Goal: Task Accomplishment & Management: Use online tool/utility

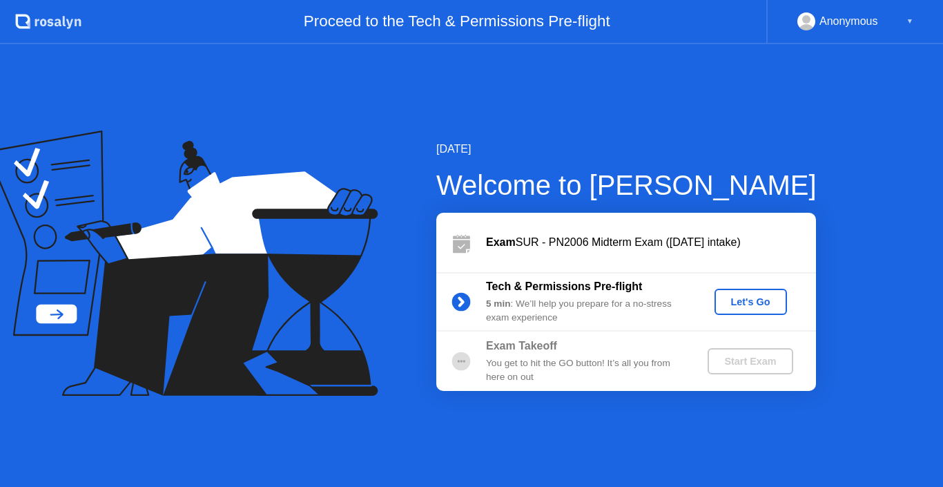
click at [723, 296] on div "Let's Go" at bounding box center [750, 301] width 61 height 11
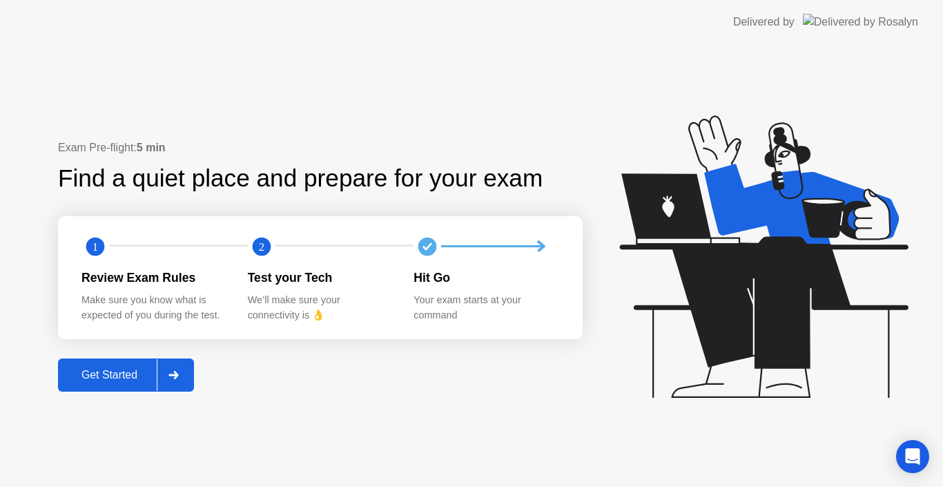
click at [189, 376] on div at bounding box center [173, 375] width 33 height 32
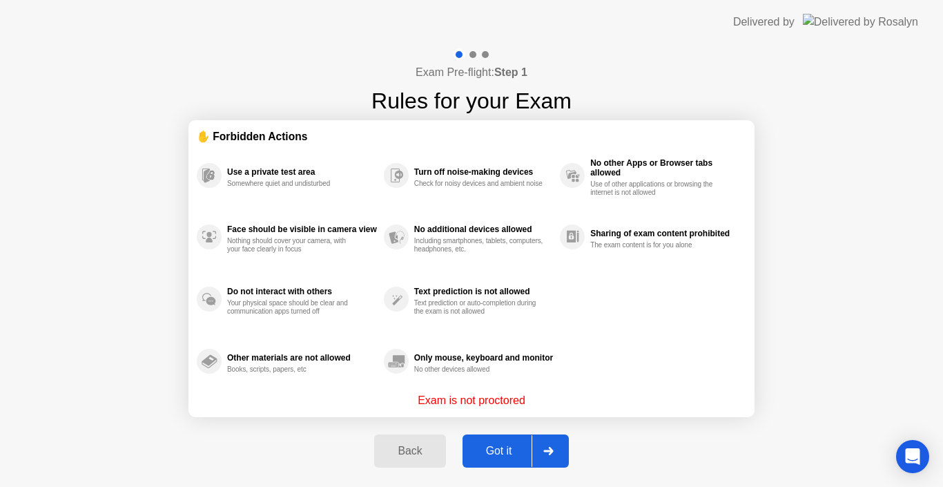
click at [546, 446] on div at bounding box center [548, 451] width 33 height 32
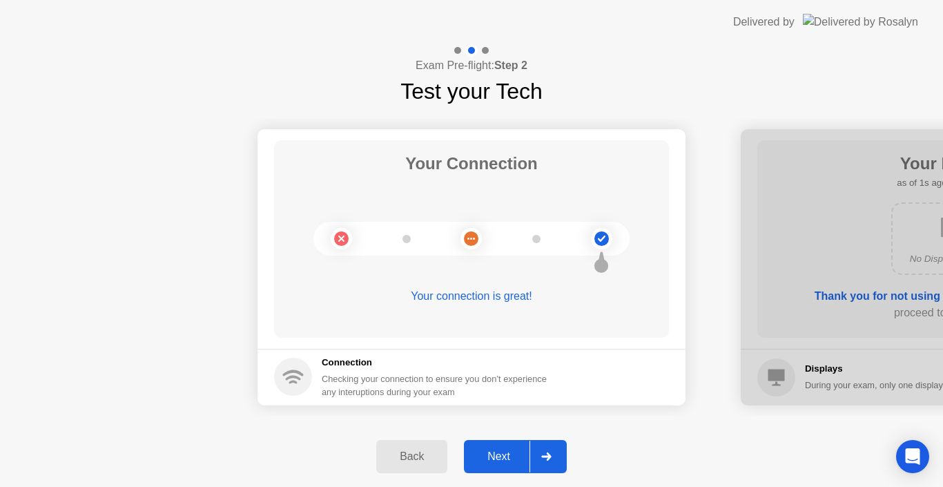
click at [546, 446] on div at bounding box center [546, 457] width 33 height 32
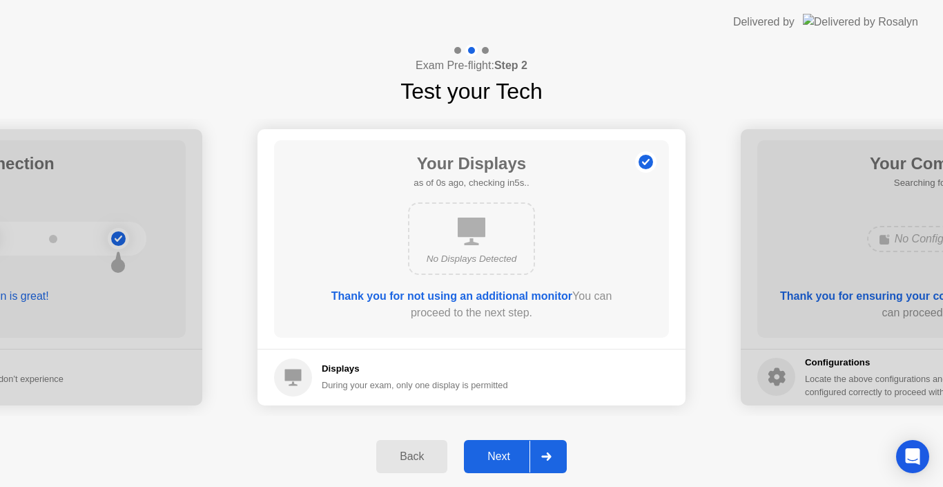
click at [546, 446] on div at bounding box center [546, 457] width 33 height 32
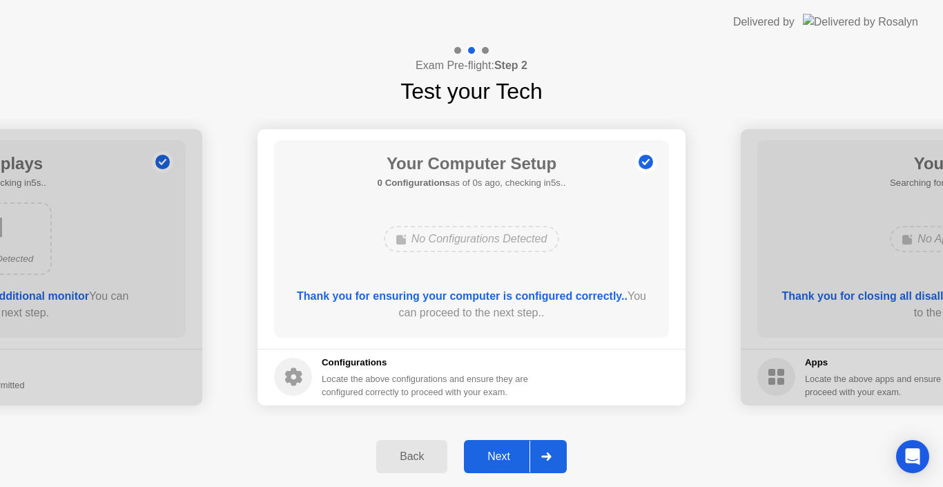
click at [551, 456] on icon at bounding box center [546, 456] width 10 height 8
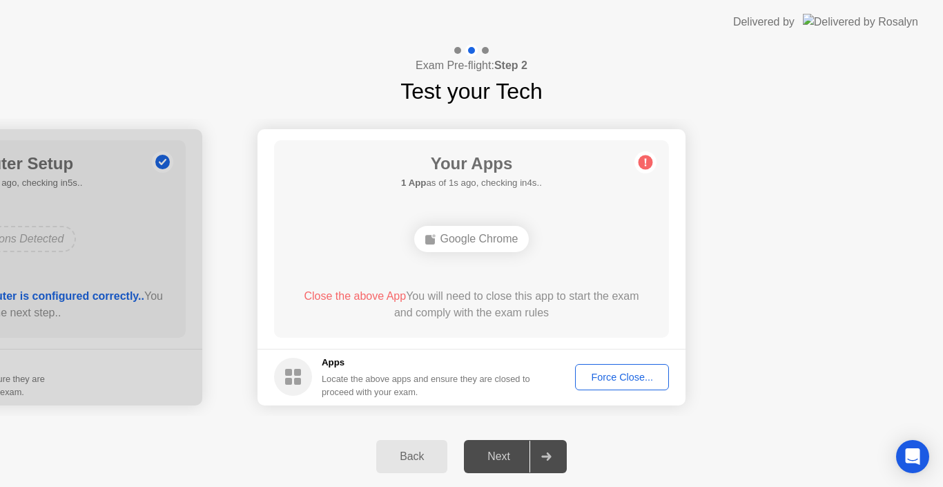
click at [626, 387] on button "Force Close..." at bounding box center [622, 377] width 94 height 26
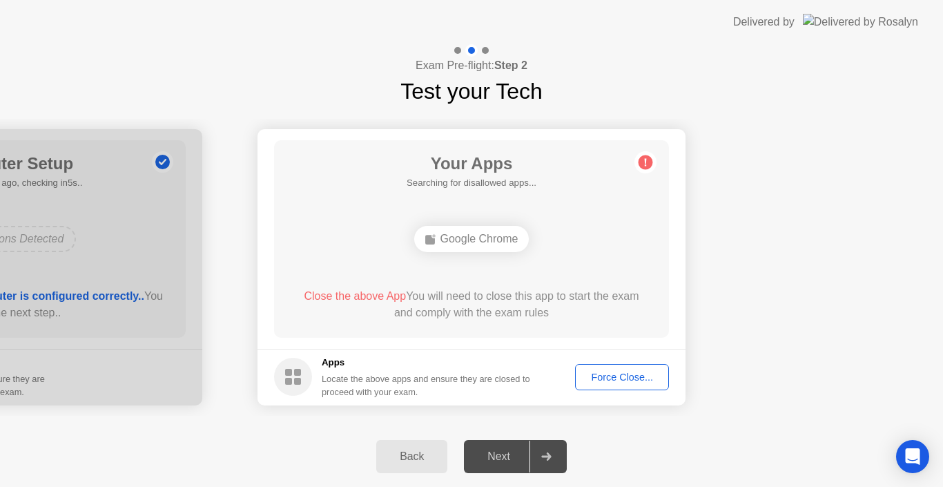
click at [622, 381] on div "Force Close..." at bounding box center [622, 377] width 84 height 11
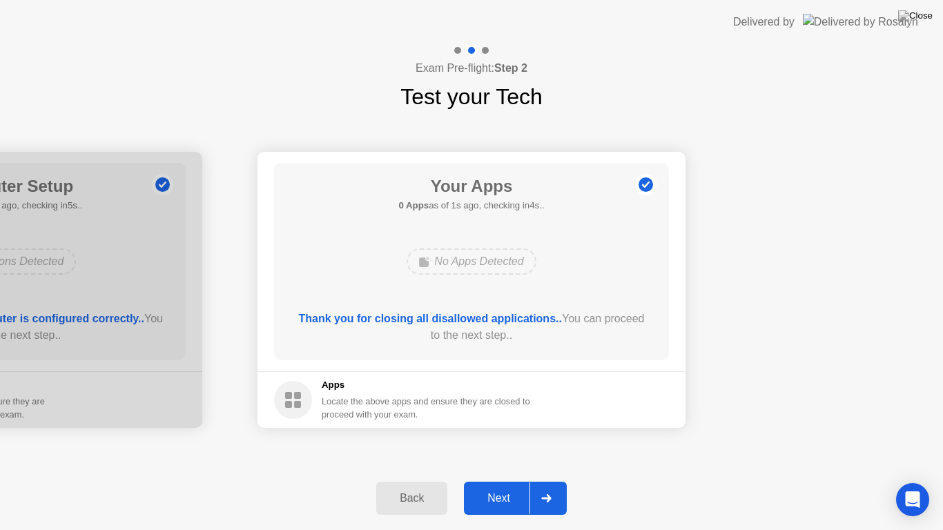
click at [543, 486] on div at bounding box center [546, 499] width 33 height 32
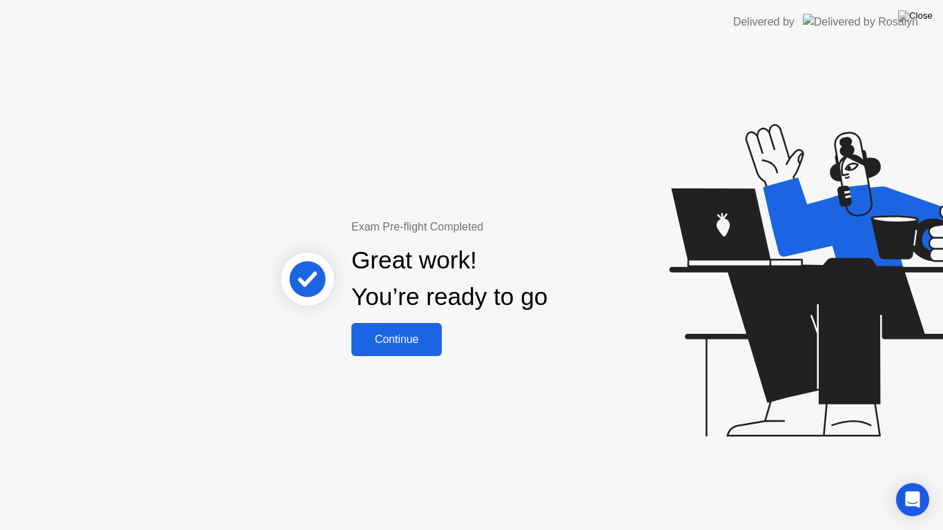
click at [430, 356] on div "Exam Pre-flight Completed Great work! You’re ready to go Continue" at bounding box center [471, 287] width 943 height 486
click at [423, 346] on div "Continue" at bounding box center [397, 340] width 82 height 12
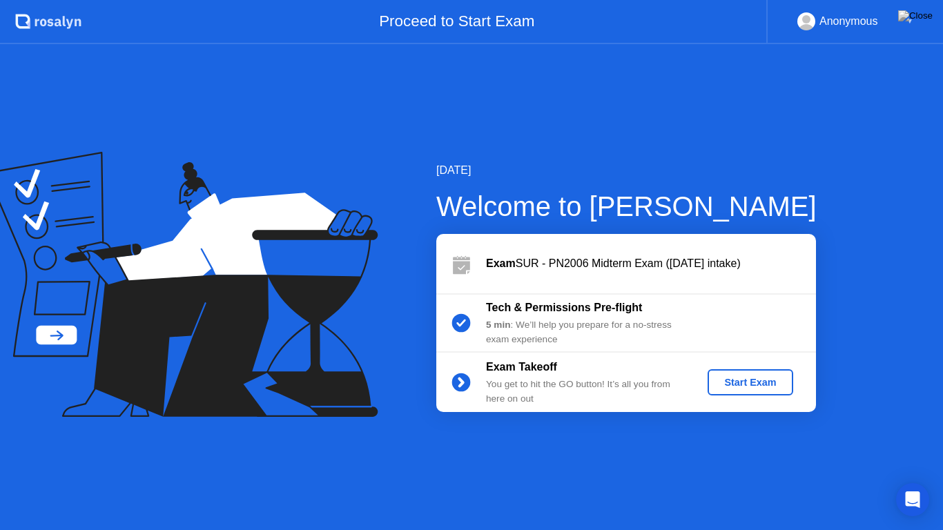
click at [751, 378] on div "Start Exam" at bounding box center [750, 382] width 74 height 11
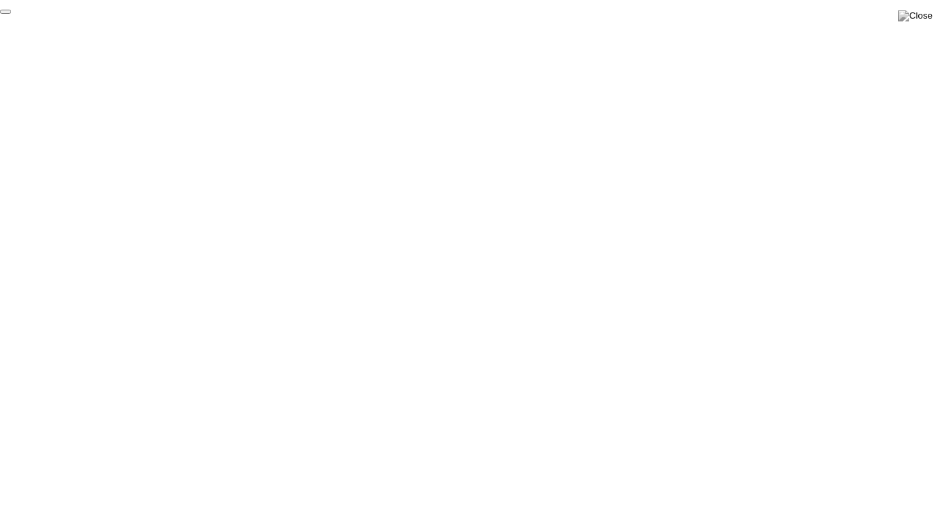
click div "End Proctoring Session"
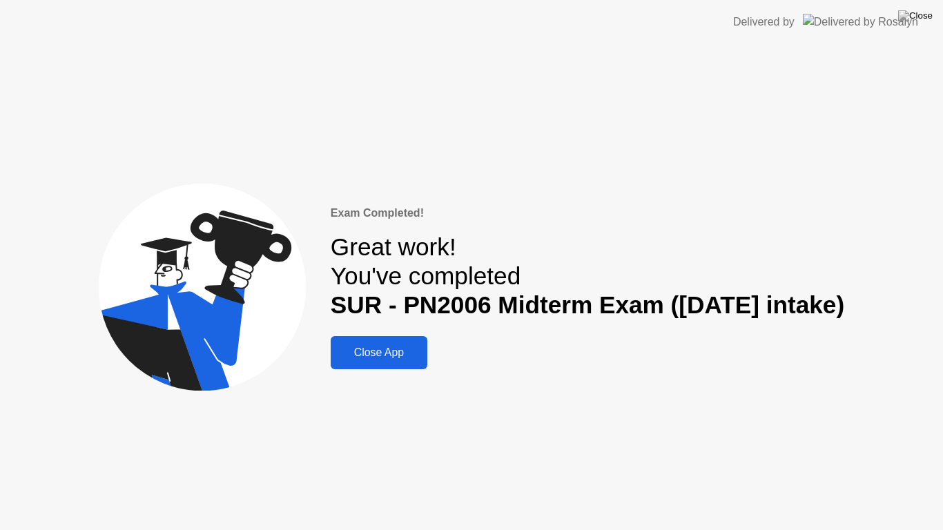
click at [331, 362] on button "Close App" at bounding box center [379, 352] width 97 height 33
